Goal: Task Accomplishment & Management: Use online tool/utility

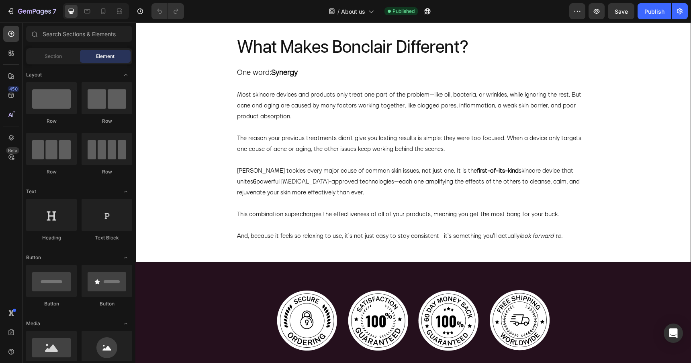
scroll to position [308, 0]
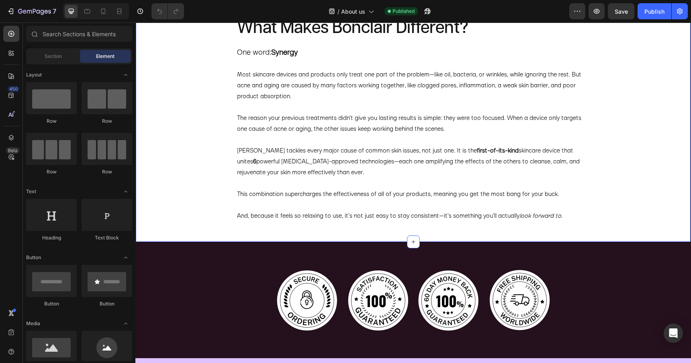
click at [205, 146] on div "What Makes Bonclair Different? Heading One word: Synergy Most skincare devices …" at bounding box center [413, 119] width 556 height 246
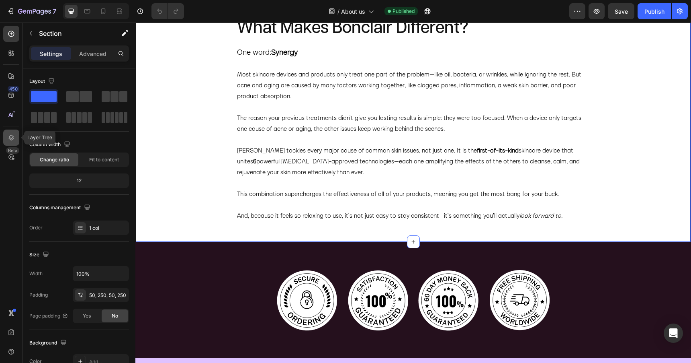
click at [12, 132] on div at bounding box center [11, 137] width 16 height 16
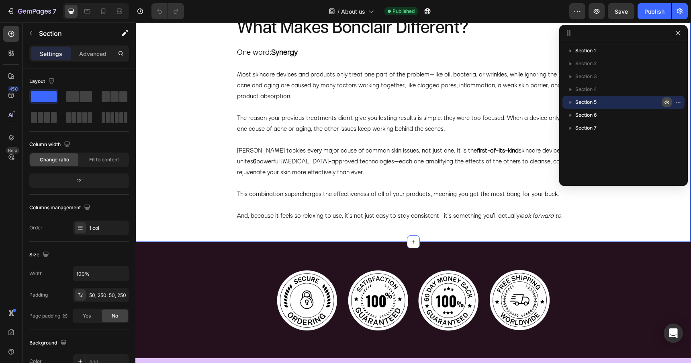
click at [665, 101] on icon "button" at bounding box center [667, 102] width 6 height 6
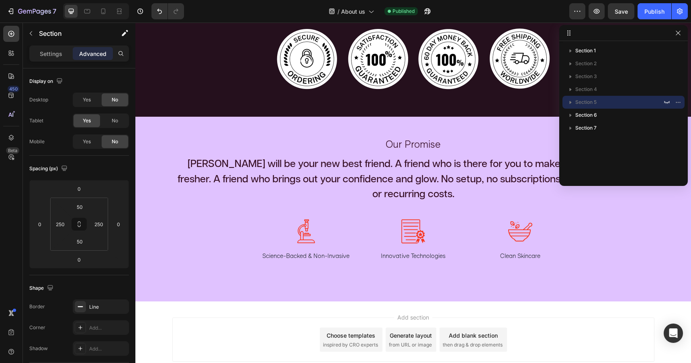
scroll to position [298, 0]
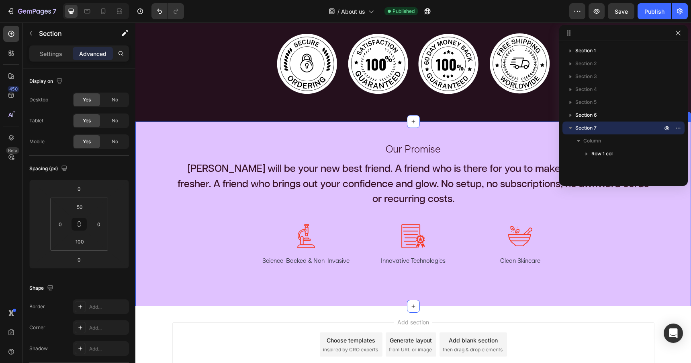
click at [480, 172] on div "Our Promise Text Block Clair will be your new best friend. A friend who is ther…" at bounding box center [413, 213] width 556 height 185
click at [667, 127] on icon "button" at bounding box center [667, 128] width 6 height 6
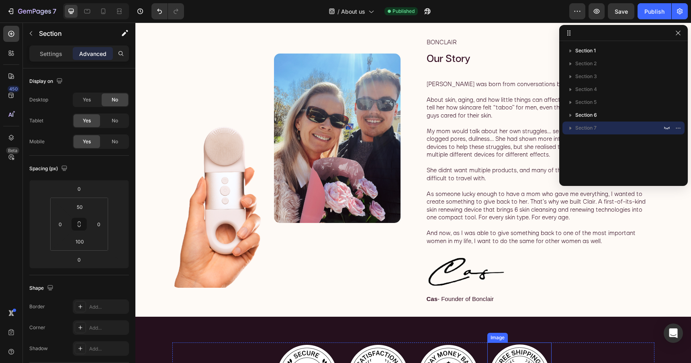
scroll to position [0, 0]
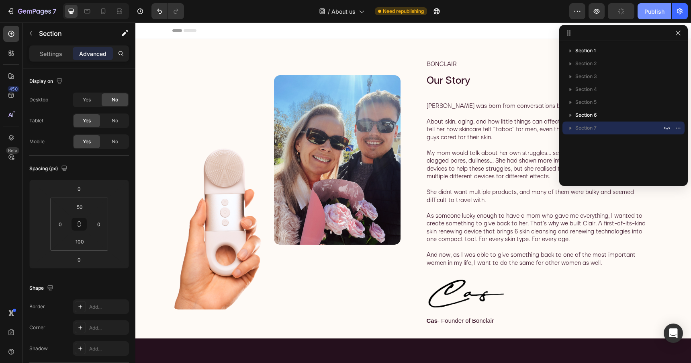
click at [648, 13] on div "Publish" at bounding box center [655, 11] width 20 height 8
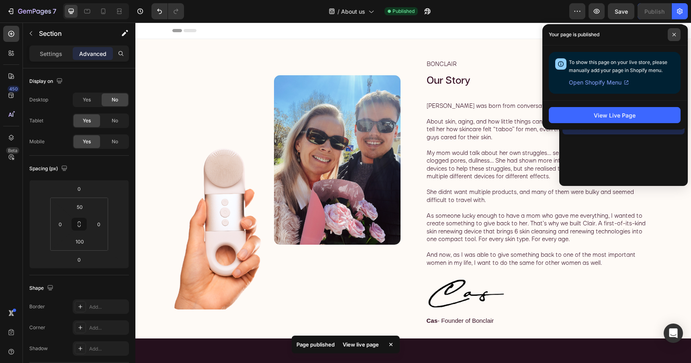
click at [674, 34] on icon at bounding box center [674, 34] width 3 height 3
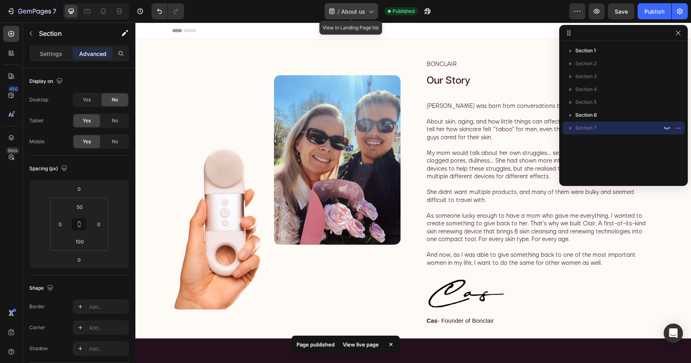
click at [356, 12] on span "About us" at bounding box center [353, 11] width 24 height 8
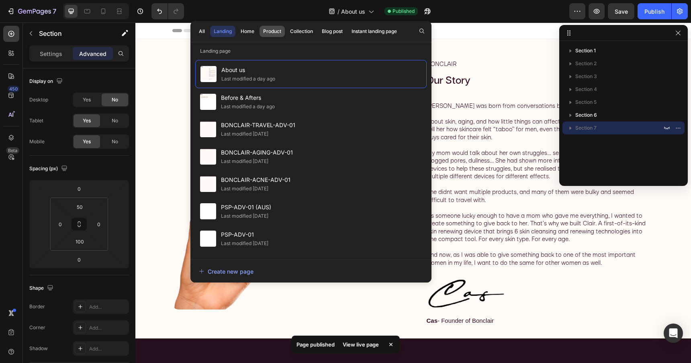
click at [269, 33] on div "Product" at bounding box center [272, 31] width 18 height 7
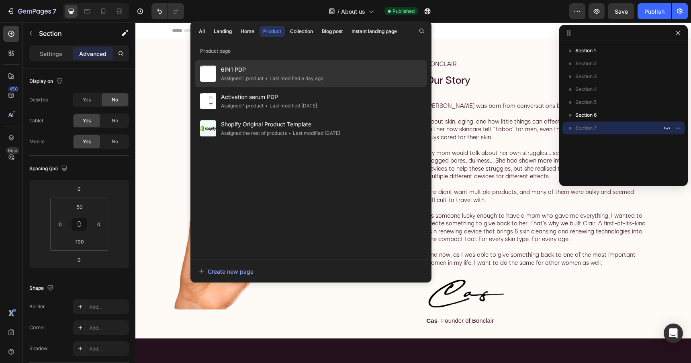
click at [251, 65] on span "6IN1 PDP" at bounding box center [272, 70] width 102 height 10
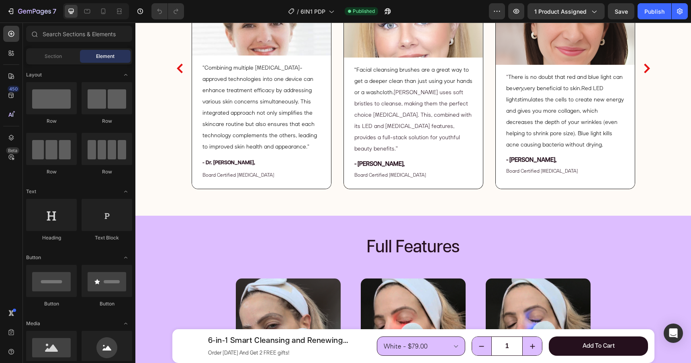
scroll to position [2217, 0]
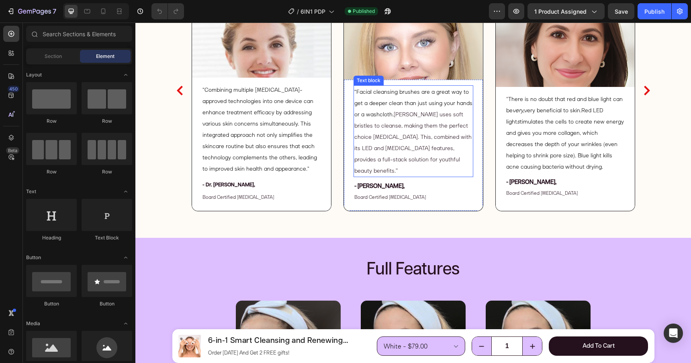
click at [375, 139] on span "[PERSON_NAME] uses soft bristles to cleanse, making them the perfect choice [ME…" at bounding box center [412, 143] width 117 height 64
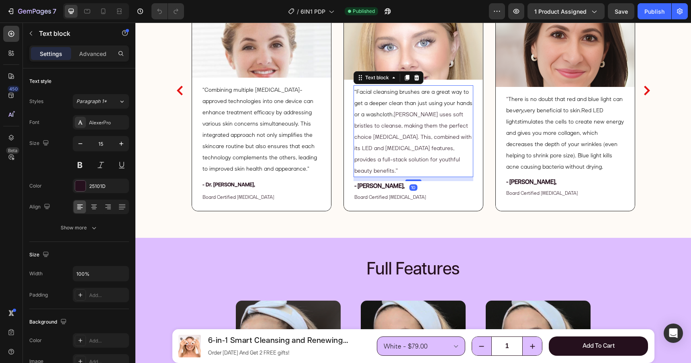
click at [375, 139] on span "[PERSON_NAME] uses soft bristles to cleanse, making them the perfect choice [ME…" at bounding box center [412, 143] width 117 height 64
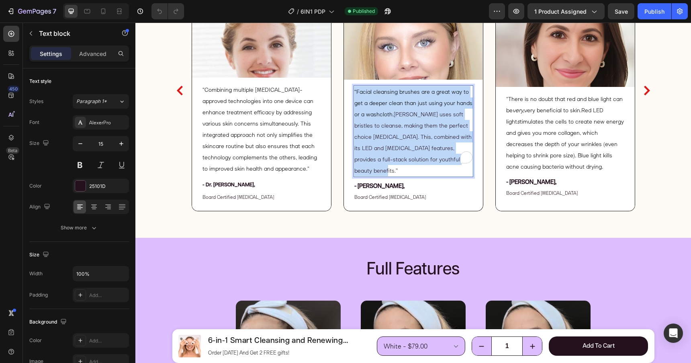
click at [375, 139] on span "[PERSON_NAME] uses soft bristles to cleanse, making them the perfect choice [ME…" at bounding box center [412, 143] width 117 height 64
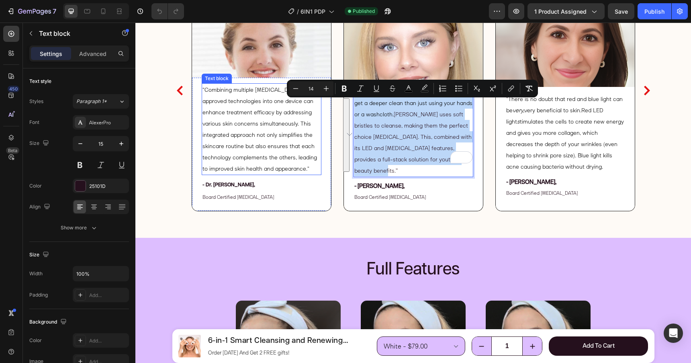
click at [283, 142] on p ""Combining multiple [MEDICAL_DATA]-approved technologies into one device can en…" at bounding box center [262, 129] width 118 height 90
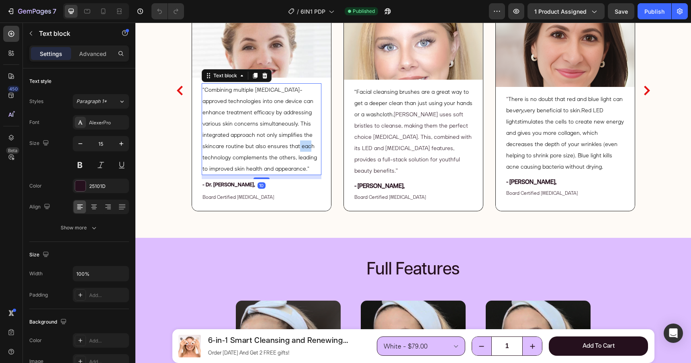
click at [283, 142] on p ""Combining multiple [MEDICAL_DATA]-approved technologies into one device can en…" at bounding box center [262, 129] width 118 height 90
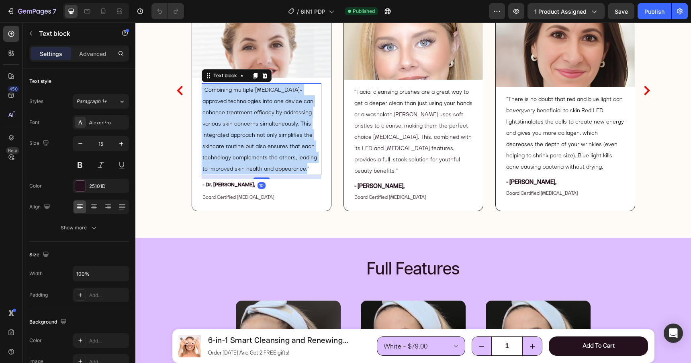
click at [283, 142] on p ""Combining multiple [MEDICAL_DATA]-approved technologies into one device can en…" at bounding box center [262, 129] width 118 height 90
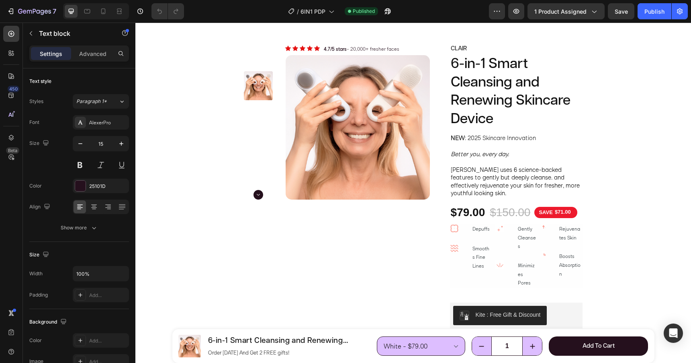
scroll to position [0, 0]
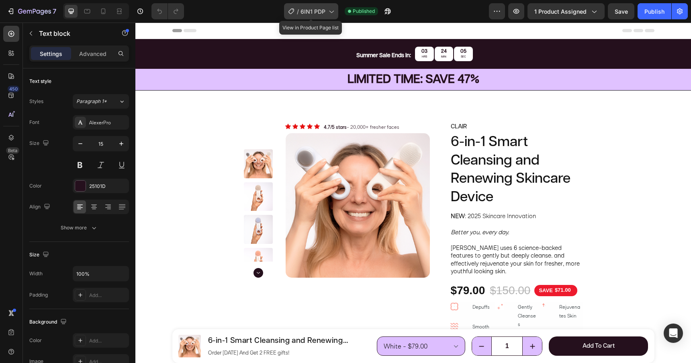
click at [320, 7] on span "6IN1 PDP" at bounding box center [313, 11] width 25 height 8
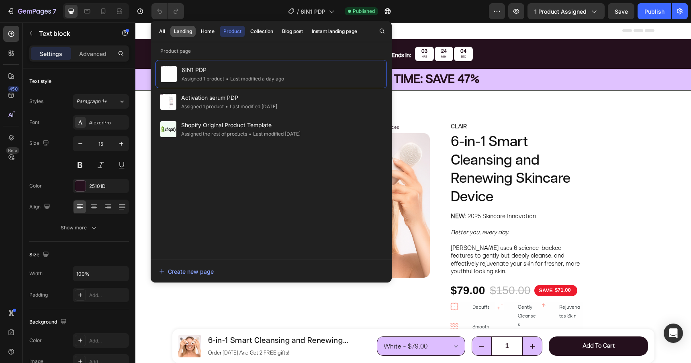
click at [192, 31] on div "Landing" at bounding box center [183, 31] width 18 height 7
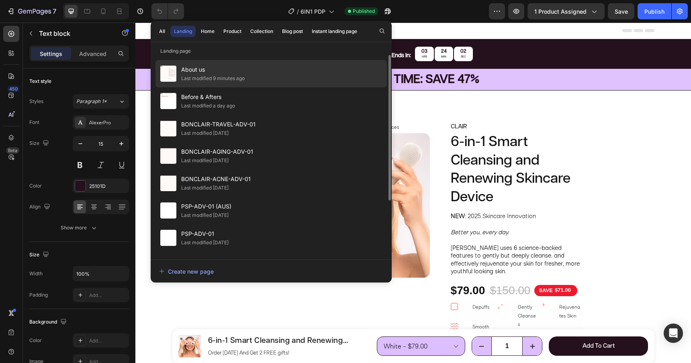
click at [205, 66] on span "About us" at bounding box center [213, 70] width 64 height 10
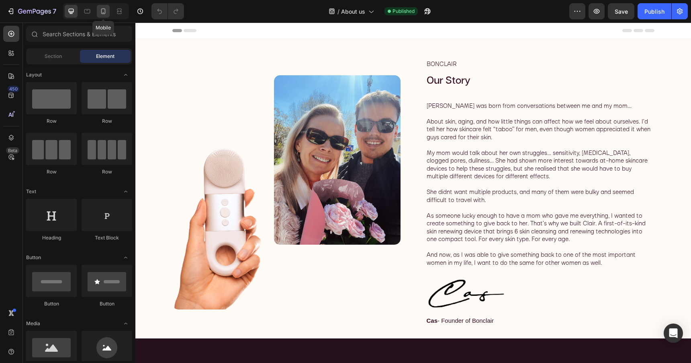
click at [106, 14] on icon at bounding box center [103, 11] width 8 height 8
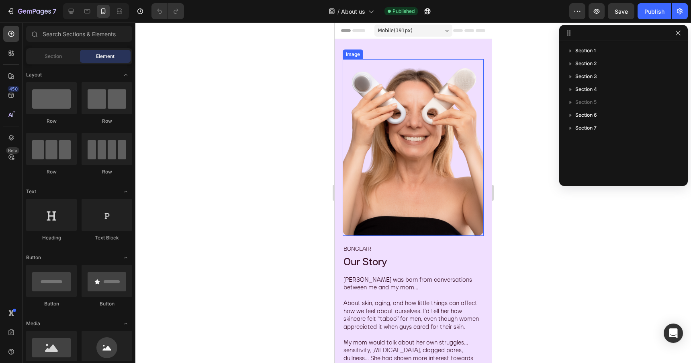
click at [424, 113] on img at bounding box center [413, 147] width 141 height 176
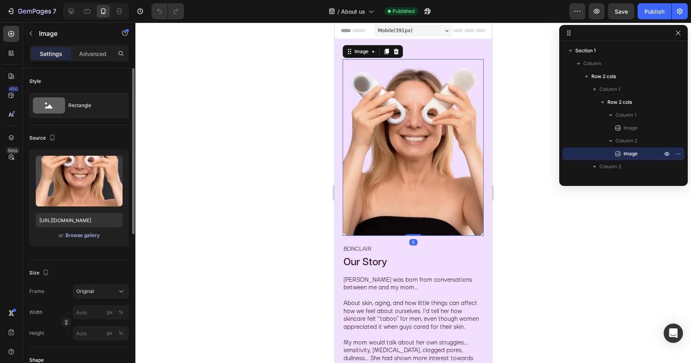
click at [85, 236] on div "Browse gallery" at bounding box center [83, 235] width 34 height 7
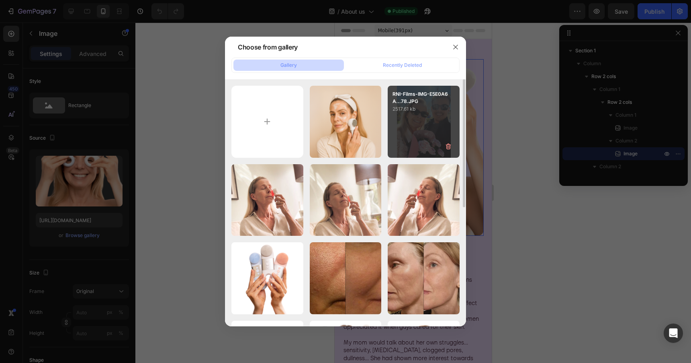
click at [436, 119] on div "RNI-Films-IMG-E5E0A6A...78.JPG 2517.61 kb" at bounding box center [424, 122] width 72 height 72
type input "https://cdn.shopify.com/s/files/1/0788/4773/8202/files/gempages_531206314412475…"
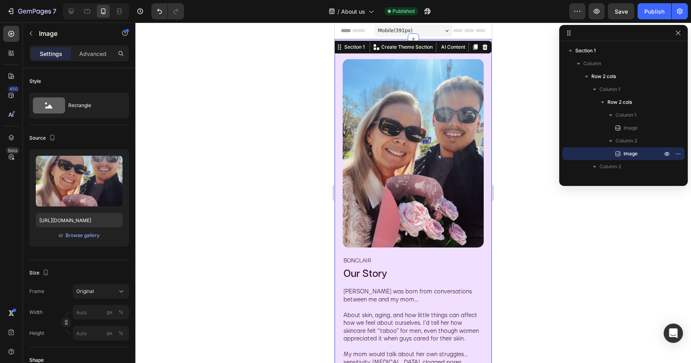
click at [451, 49] on div "Image Image Row BONCLAIR Text Block Our Story Heading Bonclair was born from co…" at bounding box center [413, 304] width 157 height 531
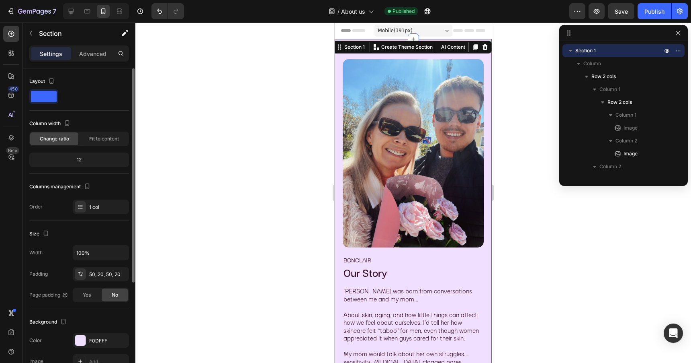
scroll to position [33, 0]
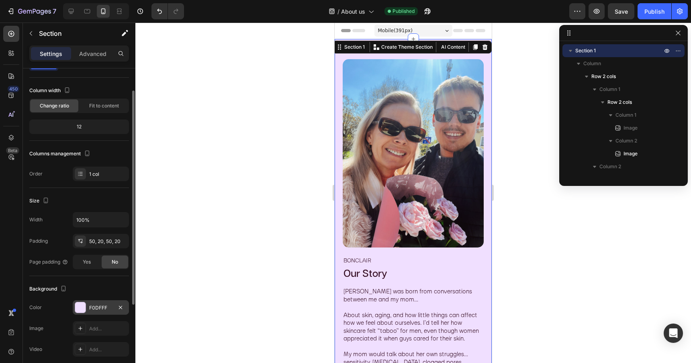
click at [89, 307] on div "F0DFFF" at bounding box center [100, 307] width 23 height 7
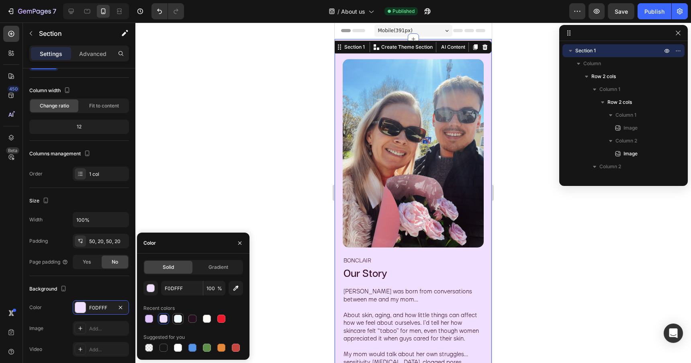
click at [176, 318] on div at bounding box center [178, 318] width 8 height 8
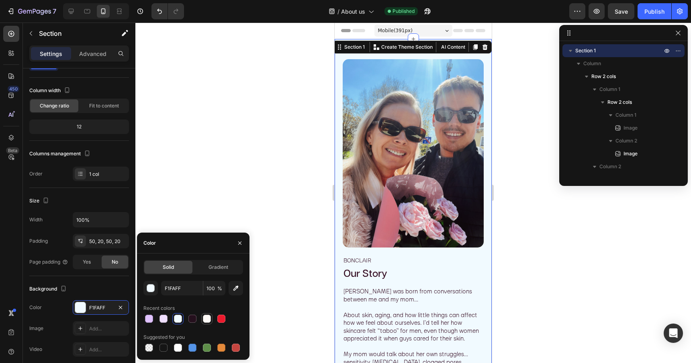
click at [209, 318] on div at bounding box center [207, 318] width 8 height 8
type input "FEFAF6"
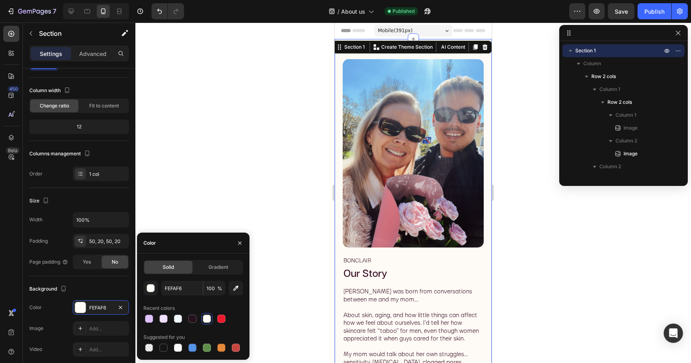
click at [298, 221] on div at bounding box center [413, 193] width 556 height 340
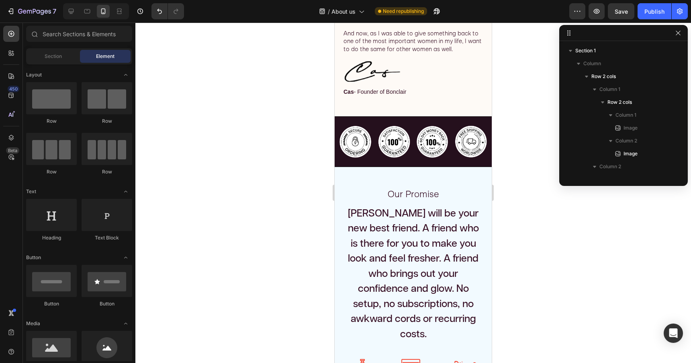
scroll to position [443, 0]
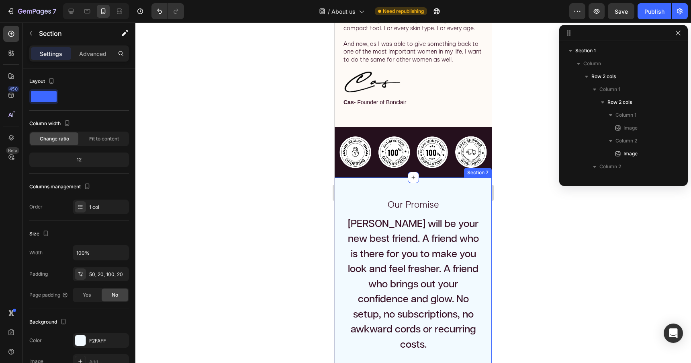
click at [387, 193] on div "Our Promise Text Block Clair will be your new best friend. A friend who is ther…" at bounding box center [413, 321] width 157 height 289
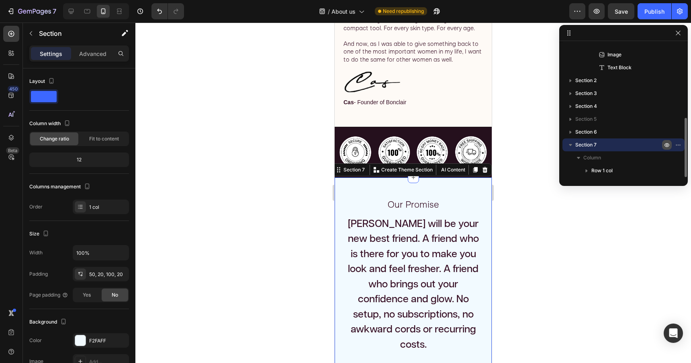
click at [667, 144] on icon "button" at bounding box center [667, 145] width 2 height 2
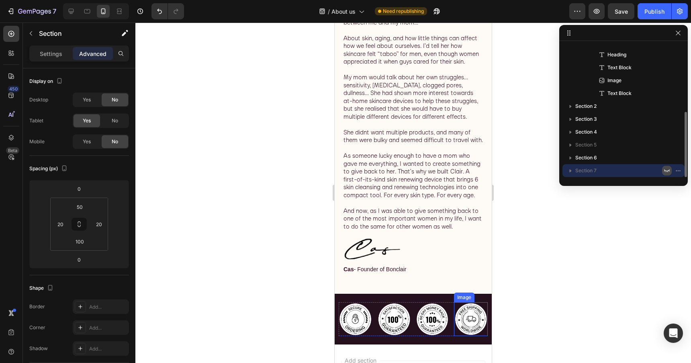
scroll to position [266, 0]
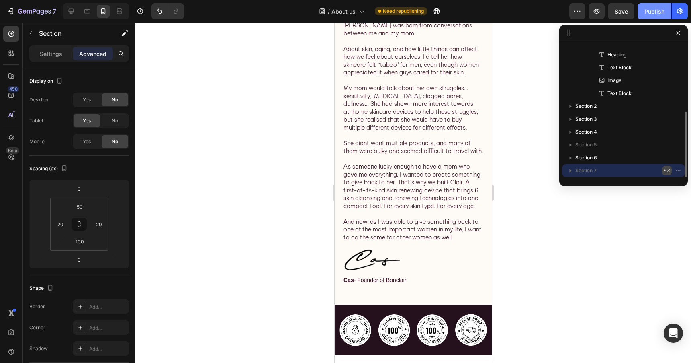
click at [649, 14] on div "Publish" at bounding box center [655, 11] width 20 height 8
